Goal: Task Accomplishment & Management: Manage account settings

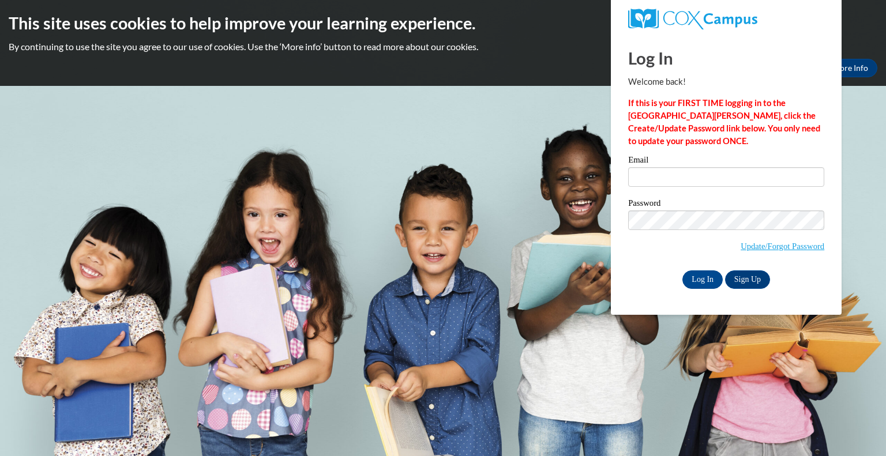
type input "kklann@wivcs.org"
click at [725, 205] on label "Password" at bounding box center [726, 205] width 196 height 12
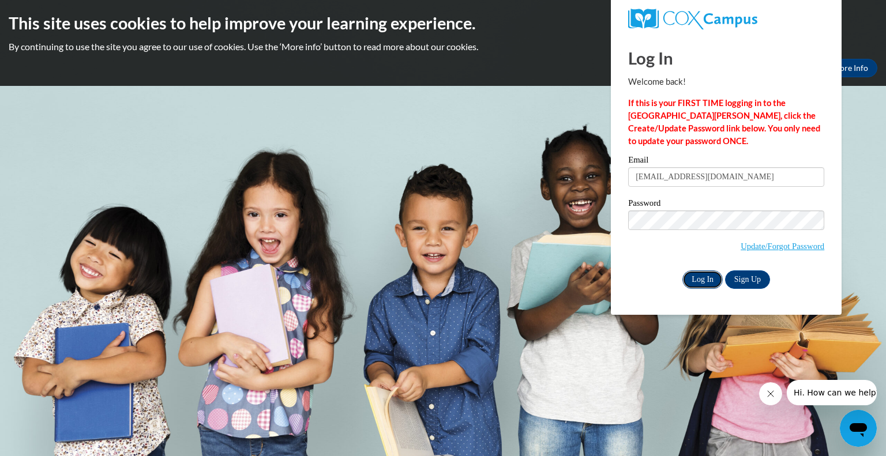
click at [709, 279] on input "Log In" at bounding box center [702, 280] width 40 height 18
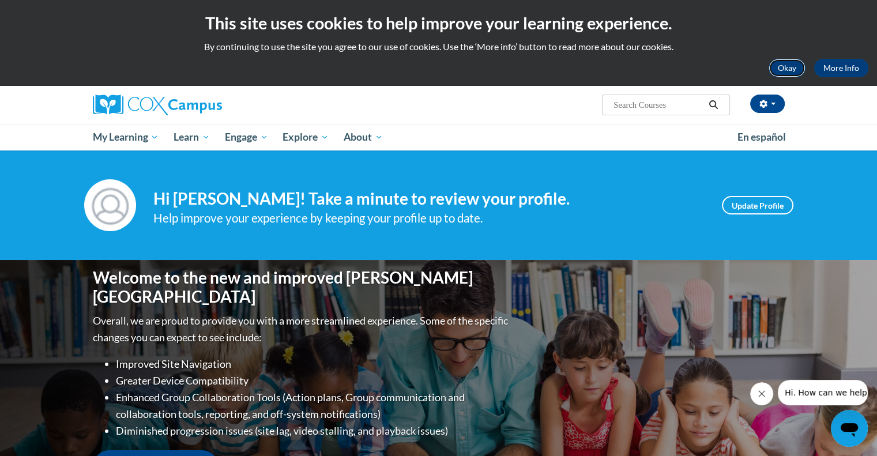
click at [781, 70] on button "Okay" at bounding box center [787, 68] width 37 height 18
